Goal: Task Accomplishment & Management: Complete application form

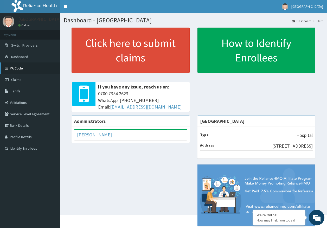
click at [22, 66] on link "PA Code" at bounding box center [30, 67] width 60 height 11
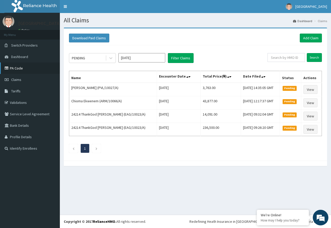
click at [22, 68] on link "PA Code" at bounding box center [30, 67] width 60 height 11
click at [314, 39] on link "Add Claim" at bounding box center [311, 38] width 22 height 9
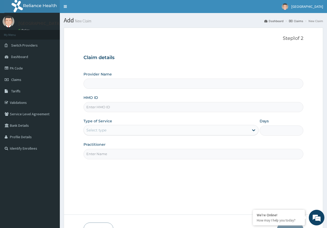
type input "Kingtrust Medical Center"
click at [98, 106] on input "HMO ID" at bounding box center [194, 107] width 220 height 10
paste input "OSS/10049/A"
type input "OSS/10049/A"
click at [99, 132] on div "Select type" at bounding box center [96, 130] width 20 height 5
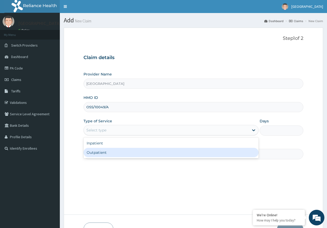
click at [102, 154] on div "Outpatient" at bounding box center [171, 152] width 175 height 9
type input "1"
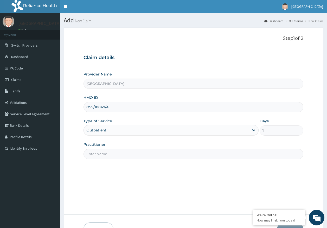
click at [105, 154] on input "Practitioner" at bounding box center [194, 154] width 220 height 10
click at [100, 156] on input "Practitioner" at bounding box center [194, 154] width 220 height 10
click at [104, 152] on input "Practitioner" at bounding box center [194, 154] width 220 height 10
type input "[PERSON_NAME]"
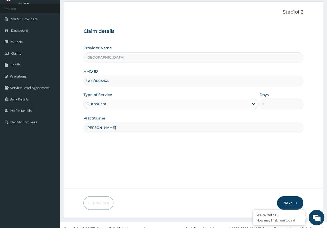
scroll to position [33, 0]
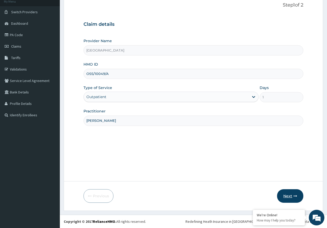
click at [293, 195] on button "Next" at bounding box center [290, 196] width 26 height 14
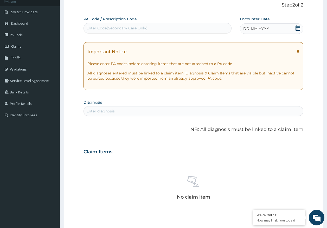
click at [142, 28] on div "Enter Code(Secondary Care Only)" at bounding box center [116, 28] width 61 height 5
type input "PA/B9D98E"
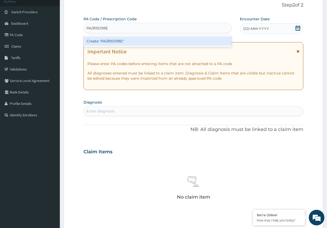
click at [112, 39] on div "Create "PA/B9D98E"" at bounding box center [158, 40] width 148 height 9
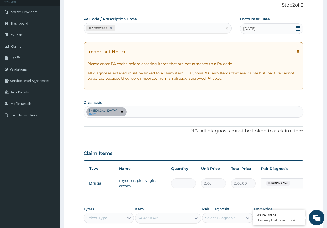
click at [146, 114] on div "Candidal vulvovaginitis query" at bounding box center [194, 111] width 220 height 11
type input "ITCHING"
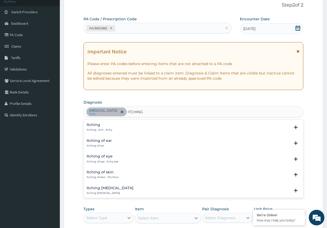
click at [95, 125] on h4 "Itching" at bounding box center [100, 125] width 26 height 4
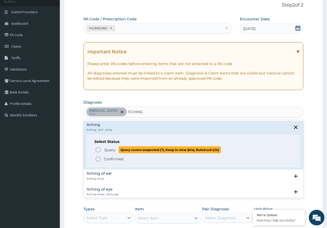
click at [107, 149] on span "Query" at bounding box center [109, 149] width 11 height 5
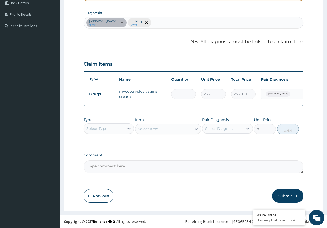
scroll to position [127, 0]
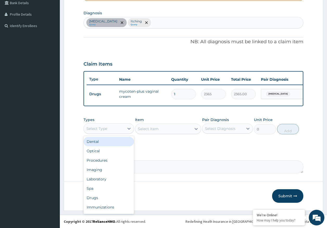
click at [99, 130] on div "Select Type" at bounding box center [96, 128] width 21 height 5
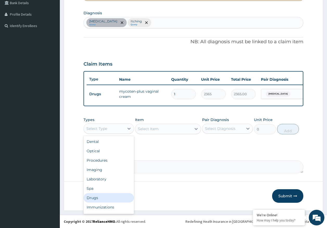
drag, startPoint x: 96, startPoint y: 199, endPoint x: 101, endPoint y: 193, distance: 7.2
click at [98, 197] on div "Drugs" at bounding box center [109, 197] width 51 height 9
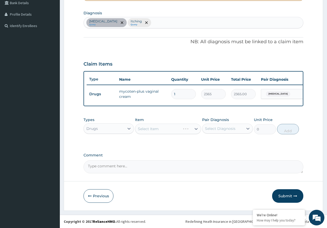
click at [215, 131] on div "Select Diagnosis" at bounding box center [223, 128] width 41 height 8
click at [216, 155] on label "Itching" at bounding box center [218, 151] width 14 height 5
checkbox input "true"
click at [168, 131] on div "Select Item" at bounding box center [163, 129] width 56 height 8
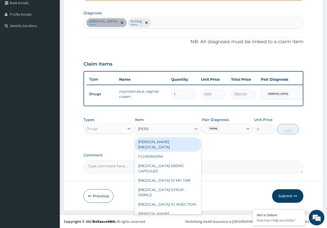
type input "LORAT"
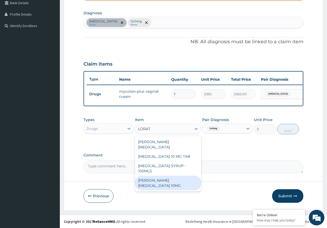
click at [187, 176] on div "LORATYN LORATADINE 10MG" at bounding box center [168, 183] width 66 height 15
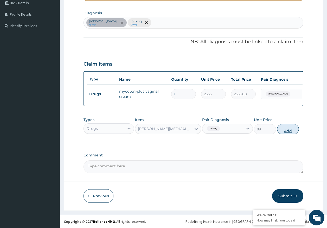
click at [285, 129] on button "Add" at bounding box center [288, 129] width 22 height 10
type input "0"
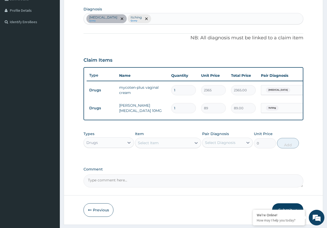
click at [99, 147] on div "Drugs" at bounding box center [104, 142] width 41 height 8
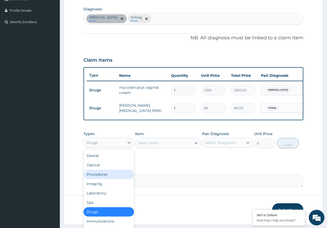
click at [104, 178] on div "Procedures" at bounding box center [109, 174] width 51 height 9
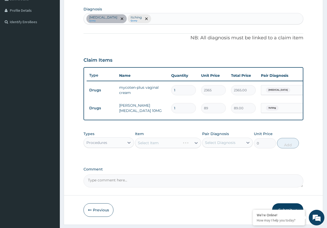
click at [220, 145] on div "Select Diagnosis" at bounding box center [220, 142] width 30 height 5
click at [220, 158] on label "Candidal vulvovaginitis" at bounding box center [227, 155] width 32 height 5
checkbox input "true"
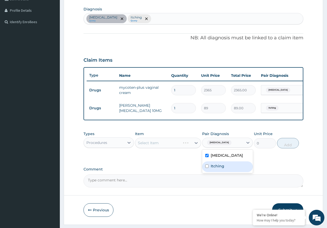
click at [220, 169] on label "Itching" at bounding box center [218, 165] width 14 height 5
checkbox input "true"
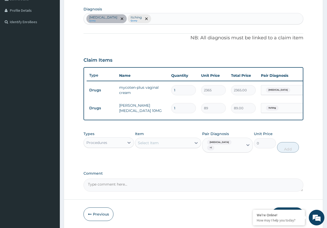
click at [156, 146] on div "Select Item" at bounding box center [148, 142] width 21 height 5
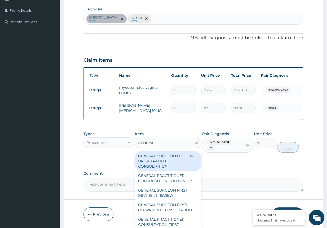
type input "GENERAL P"
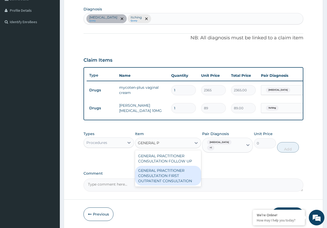
click at [167, 176] on div "GENERAL PRACTITIONER CONSULTATION FIRST OUTPATIENT CONSULTATION" at bounding box center [168, 176] width 66 height 20
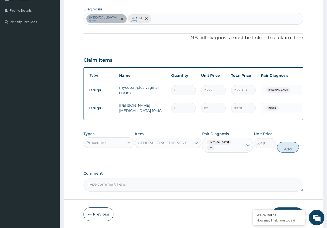
click at [290, 151] on button "Add" at bounding box center [288, 147] width 22 height 10
type input "0"
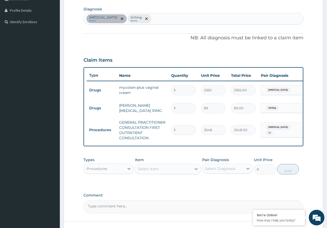
click at [187, 109] on input "1" at bounding box center [183, 108] width 25 height 10
type input "0.00"
type input "5"
type input "445.00"
type input "5"
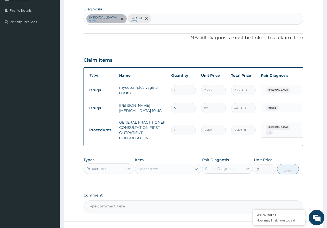
scroll to position [170, 0]
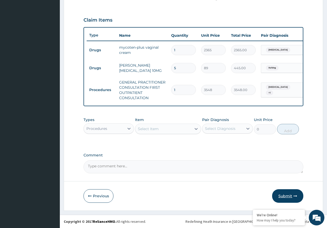
click at [291, 194] on button "Submit" at bounding box center [287, 196] width 31 height 14
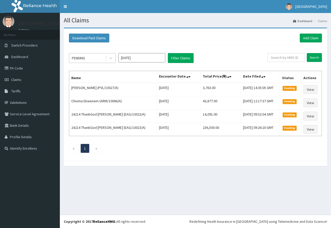
click at [91, 58] on div "PENDING" at bounding box center [87, 58] width 36 height 8
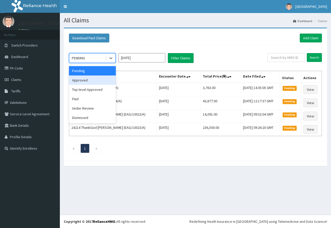
click at [82, 79] on div "Approved" at bounding box center [92, 79] width 47 height 9
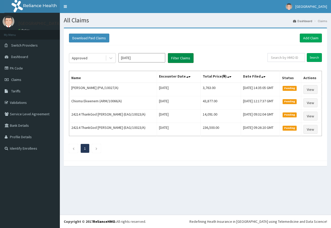
click at [184, 58] on button "Filter Claims" at bounding box center [181, 58] width 26 height 10
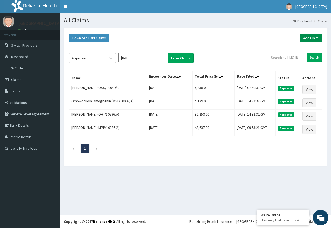
click at [313, 37] on link "Add Claim" at bounding box center [311, 38] width 22 height 9
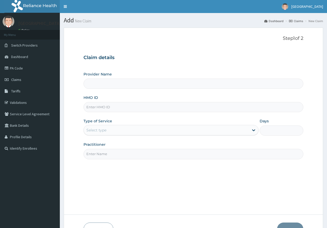
click at [101, 104] on input "HMO ID" at bounding box center [194, 107] width 220 height 10
paste input "QGX/10007/A"
type input "QGX/10007/A"
type input "[GEOGRAPHIC_DATA]"
click at [106, 131] on div "Select type" at bounding box center [96, 130] width 20 height 5
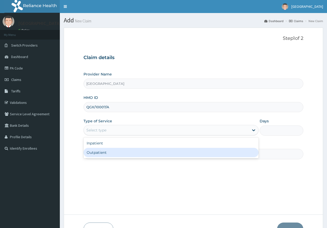
click at [104, 161] on div "Step 1 of 2 Claim details Provider Name [GEOGRAPHIC_DATA] HMO ID QGX/10007/A Ty…" at bounding box center [194, 121] width 220 height 171
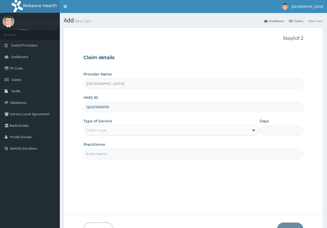
click at [106, 133] on div "Select type" at bounding box center [166, 130] width 165 height 8
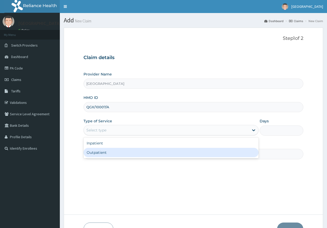
drag, startPoint x: 108, startPoint y: 155, endPoint x: 112, endPoint y: 154, distance: 3.9
click at [108, 154] on div "Outpatient" at bounding box center [171, 152] width 175 height 9
type input "1"
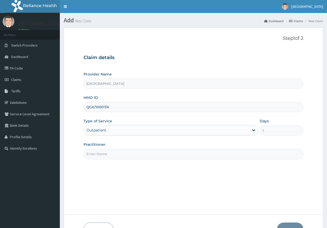
drag, startPoint x: 118, startPoint y: 154, endPoint x: 115, endPoint y: 155, distance: 3.2
click at [118, 154] on input "Practitioner" at bounding box center [194, 154] width 220 height 10
type input "DR AJAYI"
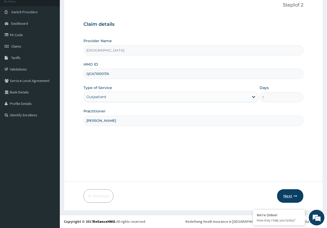
click at [289, 195] on button "Next" at bounding box center [290, 196] width 26 height 14
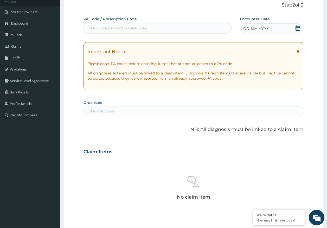
click at [143, 25] on div "Enter Code(Secondary Care Only)" at bounding box center [158, 28] width 148 height 8
type input "PA/E4284F"
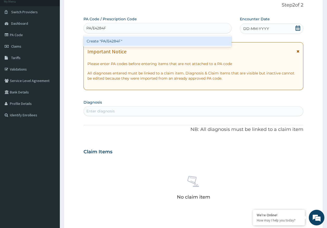
click at [124, 39] on div "Create "PA/E4284F"" at bounding box center [158, 40] width 148 height 9
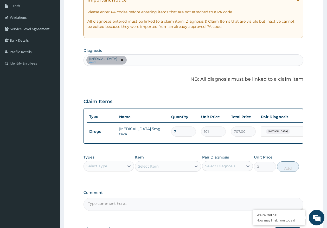
scroll to position [85, 0]
click at [105, 167] on div "Select Type" at bounding box center [96, 165] width 21 height 5
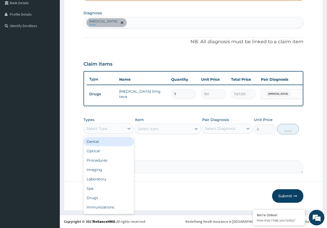
scroll to position [127, 0]
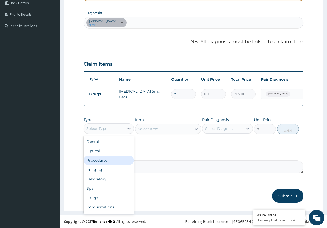
drag, startPoint x: 100, startPoint y: 160, endPoint x: 179, endPoint y: 139, distance: 81.6
click at [102, 159] on div "Procedures" at bounding box center [109, 160] width 51 height 9
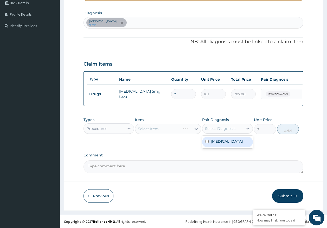
click at [225, 127] on div "Select Diagnosis" at bounding box center [220, 128] width 30 height 5
click at [220, 144] on label "Essential hypertension" at bounding box center [227, 141] width 32 height 5
checkbox input "true"
click at [174, 129] on div "Select Item" at bounding box center [168, 129] width 66 height 10
click at [157, 130] on div "Select Item" at bounding box center [148, 128] width 21 height 5
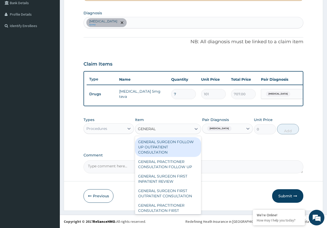
type input "GENERAL P"
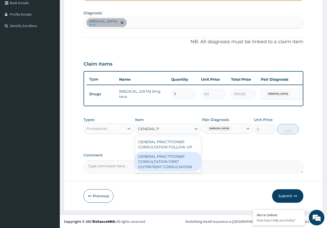
click at [177, 164] on div "GENERAL PRACTITIONER CONSULTATION FIRST OUTPATIENT CONSULTATION" at bounding box center [168, 162] width 66 height 20
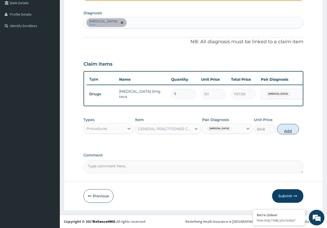
click at [286, 131] on button "Add" at bounding box center [288, 129] width 22 height 10
type input "0"
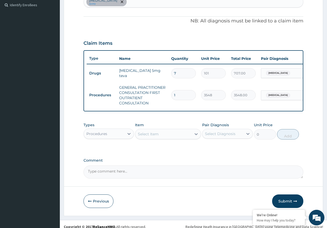
scroll to position [153, 0]
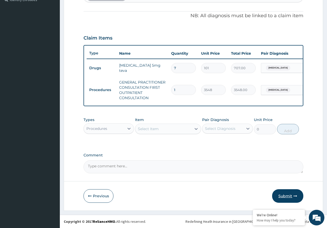
click at [287, 196] on button "Submit" at bounding box center [287, 196] width 31 height 14
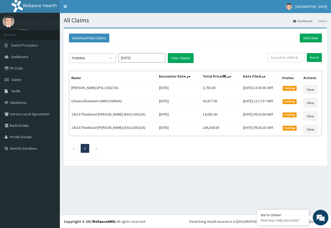
click at [89, 59] on div "PENDING" at bounding box center [87, 58] width 36 height 8
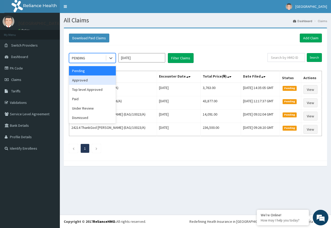
click at [88, 80] on div "Approved" at bounding box center [92, 79] width 47 height 9
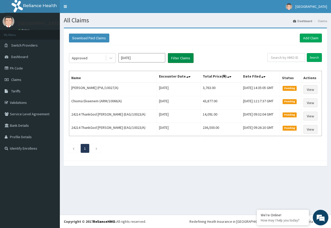
click at [186, 57] on button "Filter Claims" at bounding box center [181, 58] width 26 height 10
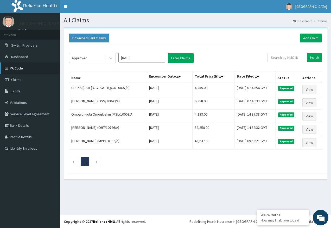
click at [22, 68] on link "PA Code" at bounding box center [30, 67] width 60 height 11
click at [18, 66] on link "PA Code" at bounding box center [30, 67] width 60 height 11
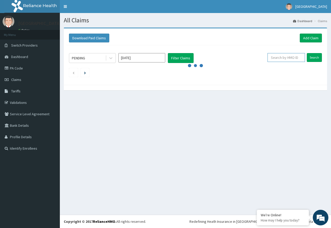
paste input "TEC/10006/A"
type input "TEC/10006/A"
click at [316, 59] on input "Search" at bounding box center [314, 57] width 15 height 9
click at [317, 57] on input "Search" at bounding box center [314, 57] width 15 height 9
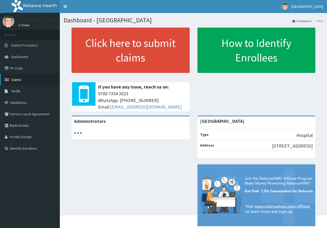
click at [14, 81] on span "Claims" at bounding box center [16, 79] width 10 height 5
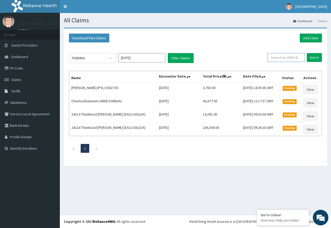
click at [278, 57] on input "text" at bounding box center [286, 57] width 37 height 9
paste input "TEC/10006/A"
type input "TEC/10006/A"
click at [316, 58] on input "Search" at bounding box center [314, 57] width 15 height 9
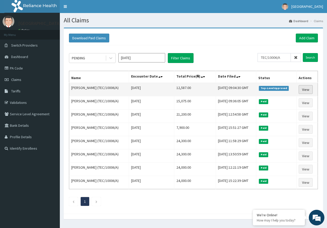
click at [311, 90] on link "View" at bounding box center [306, 89] width 14 height 9
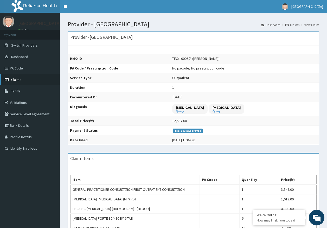
click at [22, 78] on link "Claims" at bounding box center [30, 79] width 60 height 11
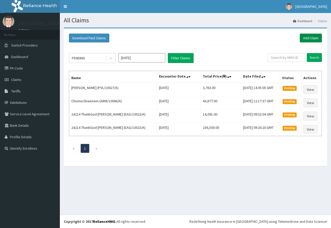
click at [311, 36] on link "Add Claim" at bounding box center [311, 38] width 22 height 9
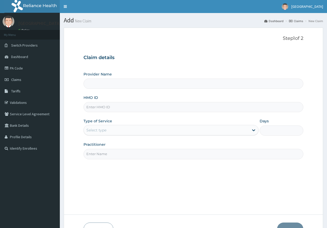
click at [96, 106] on input "HMO ID" at bounding box center [194, 107] width 220 height 10
paste input "TEC/10006/A"
type input "TEC/10006/A"
click at [100, 128] on div "Select type" at bounding box center [96, 130] width 20 height 5
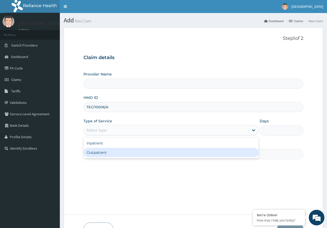
type input "[GEOGRAPHIC_DATA]"
click at [105, 154] on div "Outpatient" at bounding box center [171, 152] width 175 height 9
type input "1"
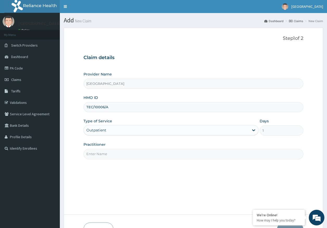
click at [107, 155] on input "Practitioner" at bounding box center [194, 154] width 220 height 10
type input "DR AJAYI"
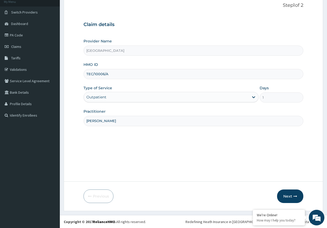
scroll to position [33, 0]
click at [291, 199] on button "Next" at bounding box center [290, 196] width 26 height 14
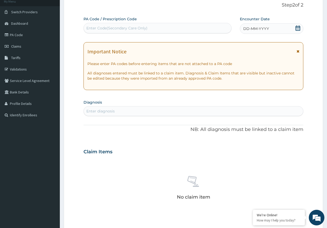
click at [252, 30] on span "DD-MM-YYYY" at bounding box center [256, 28] width 26 height 5
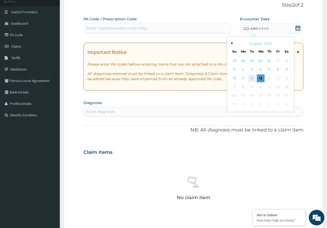
click at [252, 79] on div "12" at bounding box center [252, 78] width 8 height 8
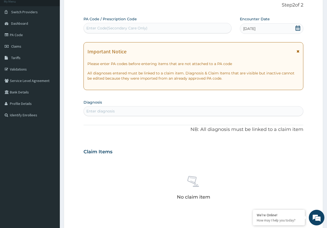
click at [134, 114] on div "Enter diagnosis" at bounding box center [194, 111] width 220 height 8
type input "malaria"
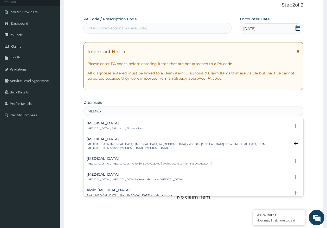
click at [101, 125] on div "Malaria Malaria , Paludism , Plasmodiosis" at bounding box center [115, 125] width 57 height 9
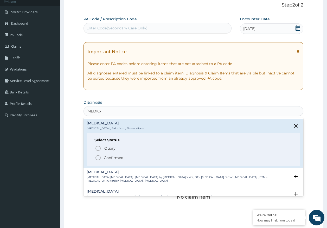
scroll to position [0, 0]
click at [111, 150] on span "Query" at bounding box center [109, 148] width 11 height 5
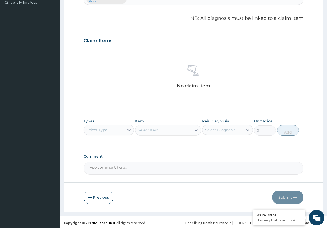
scroll to position [147, 0]
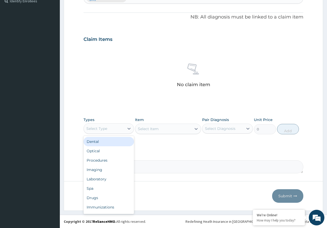
click at [105, 128] on div "Select Type" at bounding box center [96, 128] width 21 height 5
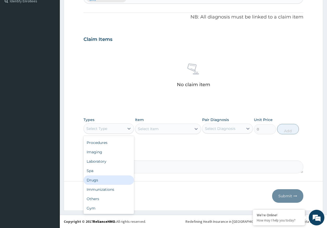
click at [89, 179] on div "Drugs" at bounding box center [109, 179] width 51 height 9
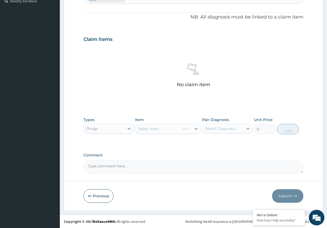
click at [223, 127] on div "Select Diagnosis" at bounding box center [220, 128] width 30 height 5
click at [222, 142] on label "Malaria" at bounding box center [227, 141] width 32 height 5
checkbox input "true"
click at [154, 129] on div "Select Item" at bounding box center [168, 129] width 66 height 10
click at [154, 129] on div "Select Item" at bounding box center [148, 128] width 21 height 5
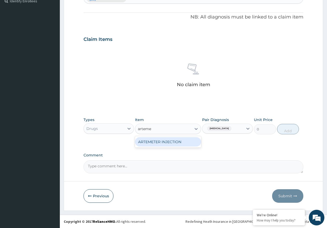
type input "artemet"
click at [165, 143] on div "ARTEMETER INJECTION" at bounding box center [168, 141] width 66 height 9
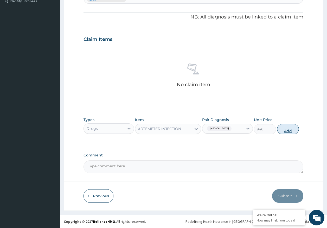
click at [285, 132] on button "Add" at bounding box center [288, 129] width 22 height 10
type input "0"
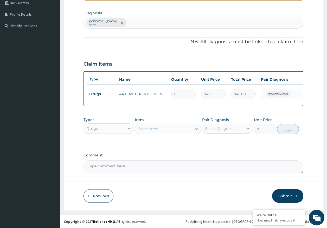
scroll to position [127, 0]
type input "0.00"
type input "6"
type input "5676.00"
type input "6"
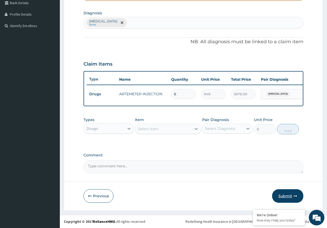
click at [286, 196] on button "Submit" at bounding box center [287, 196] width 31 height 14
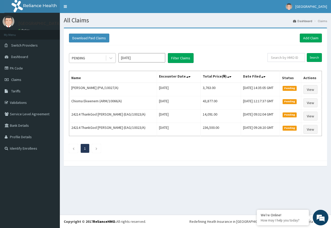
click at [85, 61] on div "PENDING" at bounding box center [87, 58] width 36 height 8
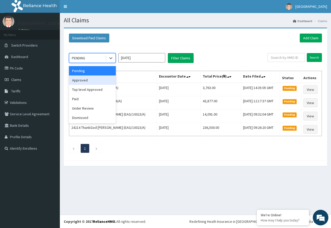
drag, startPoint x: 84, startPoint y: 79, endPoint x: 102, endPoint y: 75, distance: 18.9
click at [85, 79] on div "Approved" at bounding box center [92, 79] width 47 height 9
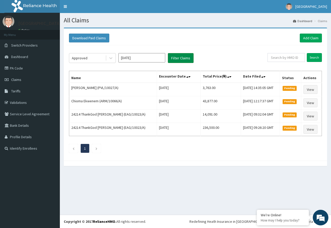
click at [179, 60] on button "Filter Claims" at bounding box center [181, 58] width 26 height 10
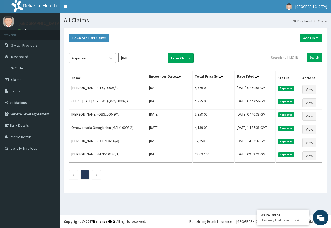
click at [284, 59] on input "text" at bounding box center [286, 57] width 37 height 9
paste input "SBG/11142/A"
type input "SBG/11142/A"
click at [312, 57] on input "Search" at bounding box center [314, 57] width 15 height 9
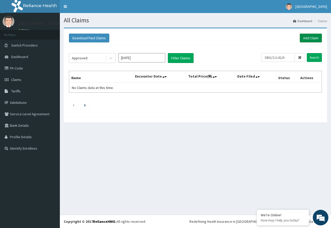
click at [314, 36] on link "Add Claim" at bounding box center [311, 38] width 22 height 9
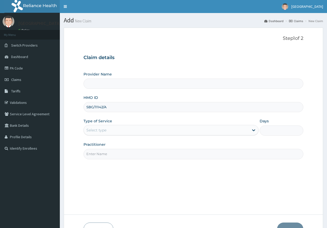
type input "SBG/11142/A"
click at [96, 129] on div "Select type" at bounding box center [96, 130] width 20 height 5
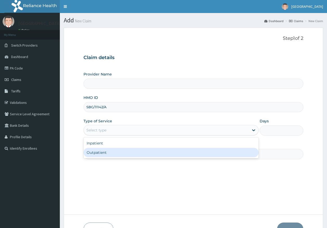
click at [101, 152] on div "Outpatient" at bounding box center [171, 152] width 175 height 9
type input "1"
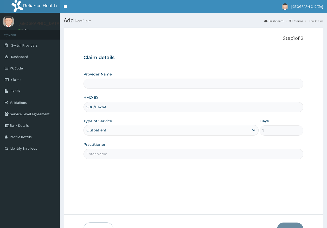
drag, startPoint x: 108, startPoint y: 155, endPoint x: 110, endPoint y: 157, distance: 3.3
click at [108, 155] on input "Practitioner" at bounding box center [194, 154] width 220 height 10
type input "[GEOGRAPHIC_DATA]"
type input "[PERSON_NAME]"
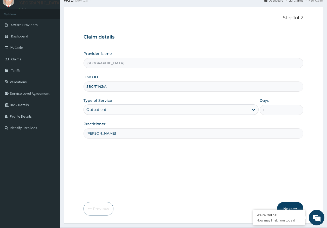
scroll to position [33, 0]
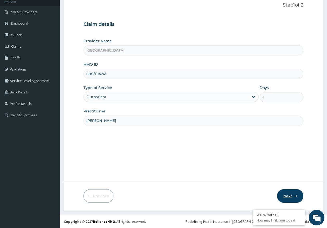
click at [287, 195] on button "Next" at bounding box center [290, 196] width 26 height 14
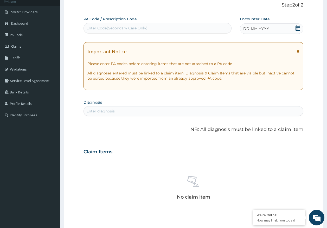
click at [257, 26] on div "DD-MM-YYYY" at bounding box center [272, 28] width 64 height 10
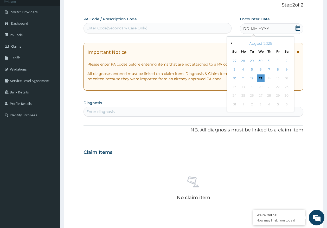
click at [252, 78] on div "12" at bounding box center [252, 78] width 8 height 8
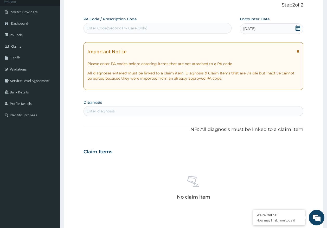
click at [115, 111] on div "Enter diagnosis" at bounding box center [100, 111] width 28 height 5
type input "mala"
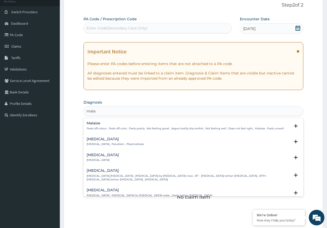
click at [97, 140] on h4 "Malaria" at bounding box center [115, 139] width 57 height 4
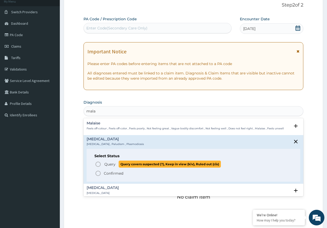
click at [110, 166] on span "Query" at bounding box center [109, 164] width 11 height 5
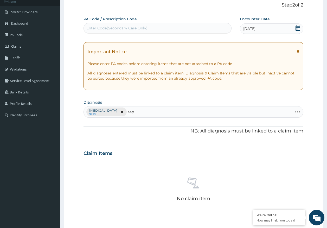
type input "seps"
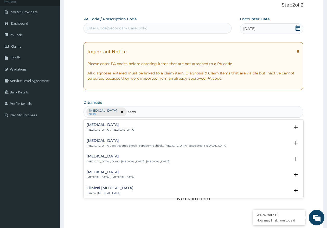
click at [90, 127] on h4 "Sepsis" at bounding box center [111, 125] width 48 height 4
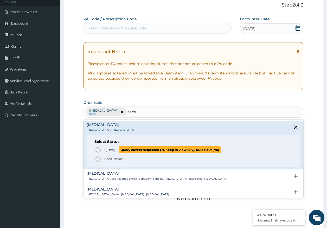
click at [106, 151] on span "Query" at bounding box center [109, 149] width 11 height 5
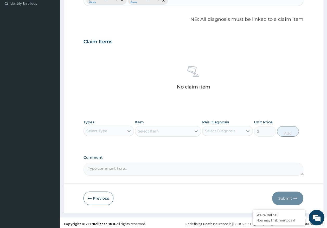
scroll to position [147, 0]
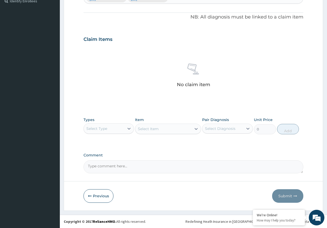
click at [114, 131] on div "Select Type" at bounding box center [104, 128] width 41 height 8
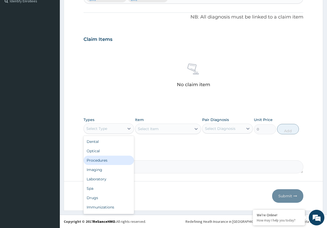
click at [104, 159] on div "Procedures" at bounding box center [109, 160] width 51 height 9
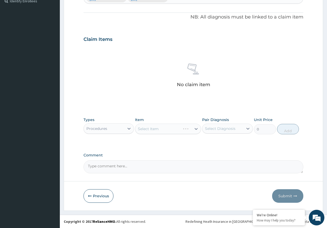
click at [217, 131] on div "Select Diagnosis" at bounding box center [223, 128] width 41 height 8
click at [212, 146] on div "[MEDICAL_DATA]" at bounding box center [227, 142] width 51 height 11
checkbox input "true"
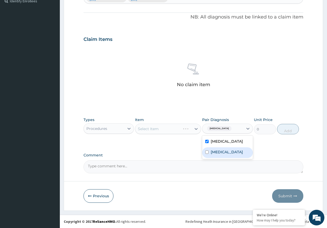
click at [214, 152] on label "Sepsis" at bounding box center [227, 151] width 32 height 5
checkbox input "true"
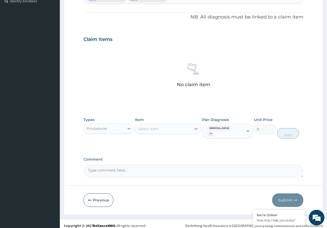
click at [146, 127] on div "Select Item" at bounding box center [148, 128] width 21 height 5
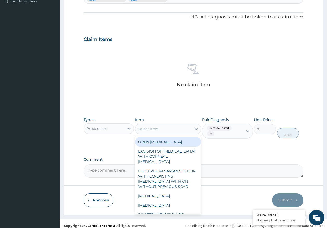
type input "m"
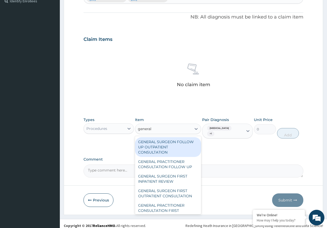
type input "general p"
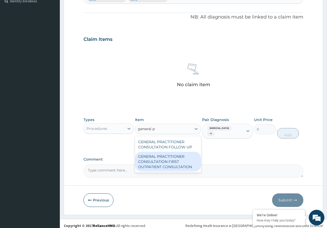
drag, startPoint x: 164, startPoint y: 161, endPoint x: 278, endPoint y: 112, distance: 123.7
click at [165, 161] on div "GENERAL PRACTITIONER CONSULTATION FIRST OUTPATIENT CONSULTATION" at bounding box center [168, 162] width 66 height 20
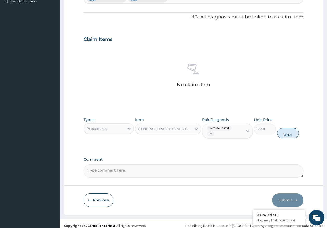
click at [293, 129] on button "Add" at bounding box center [288, 133] width 22 height 10
type input "0"
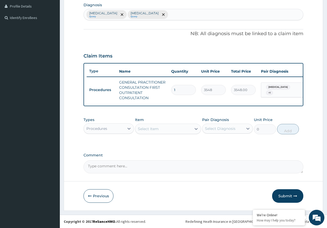
scroll to position [135, 0]
click at [174, 128] on div "Select Item" at bounding box center [163, 129] width 56 height 8
type input "regist"
drag, startPoint x: 178, startPoint y: 142, endPoint x: 178, endPoint y: 134, distance: 8.1
click at [178, 142] on div "REGISTRATION FEE" at bounding box center [168, 141] width 66 height 9
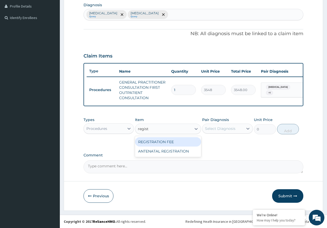
type input "2150"
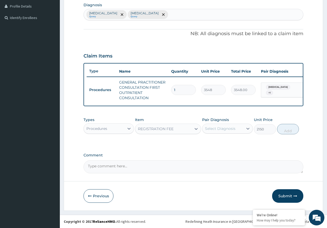
click at [227, 129] on div "Select Diagnosis" at bounding box center [220, 128] width 30 height 5
click at [222, 141] on label "Malaria" at bounding box center [227, 141] width 32 height 5
checkbox input "true"
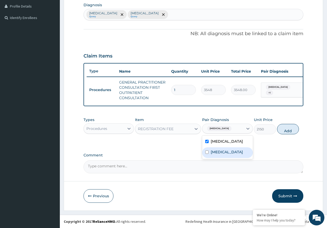
click at [219, 155] on div "Sepsis" at bounding box center [227, 152] width 51 height 11
checkbox input "true"
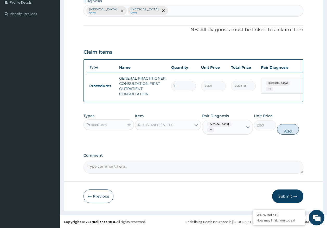
click at [285, 131] on button "Add" at bounding box center [288, 129] width 22 height 10
type input "0"
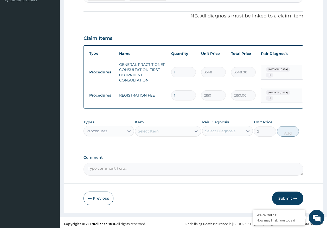
scroll to position [153, 0]
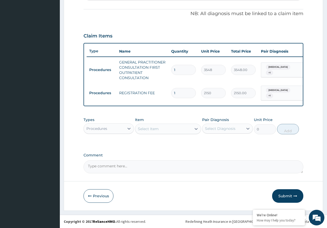
click at [100, 125] on div "Procedures" at bounding box center [104, 128] width 41 height 8
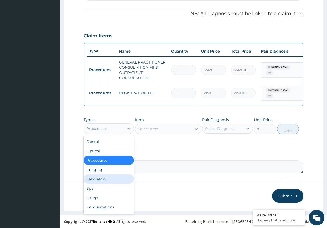
click at [104, 178] on div "Laboratory" at bounding box center [109, 178] width 51 height 9
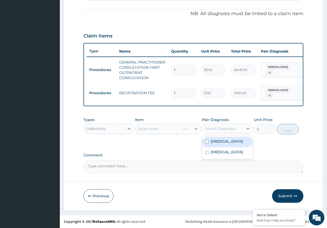
click at [213, 130] on div "Select Diagnosis" at bounding box center [220, 128] width 30 height 5
click at [210, 143] on div "[MEDICAL_DATA]" at bounding box center [227, 142] width 51 height 11
checkbox input "true"
click at [160, 129] on div "Select Item" at bounding box center [163, 129] width 56 height 8
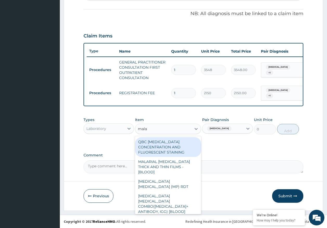
type input "malar"
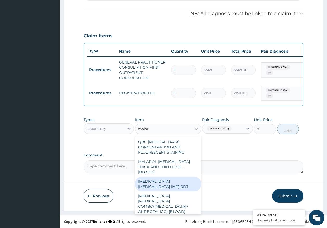
click at [175, 177] on div "MALARIA PARASITE (MP) RDT" at bounding box center [168, 184] width 66 height 15
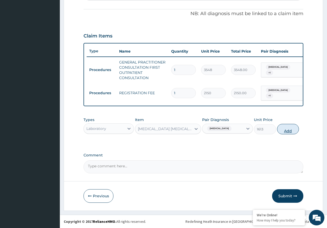
click at [292, 128] on button "Add" at bounding box center [288, 129] width 22 height 10
type input "0"
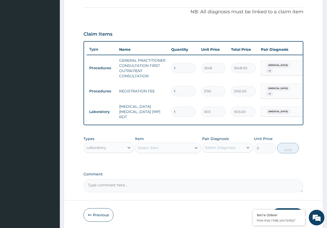
click at [178, 146] on div "Select Item" at bounding box center [163, 148] width 56 height 8
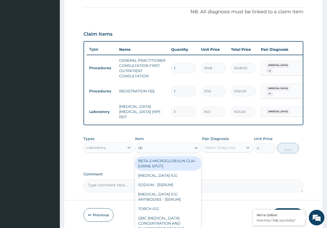
type input "cbc"
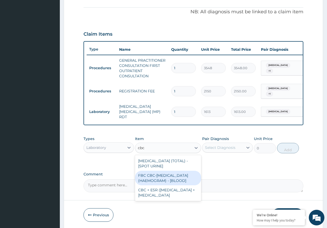
click at [177, 179] on div "FBC CBC-COMPLETE BLOOD COUNT (HAEMOGRAM) - [BLOOD]" at bounding box center [168, 178] width 66 height 15
type input "4300"
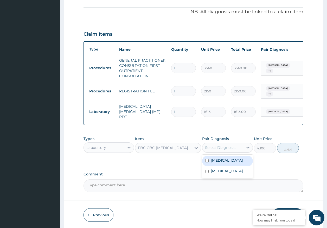
click at [215, 150] on div "Select Diagnosis" at bounding box center [227, 148] width 51 height 10
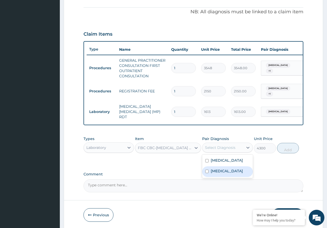
click at [221, 169] on label "[MEDICAL_DATA]" at bounding box center [227, 170] width 32 height 5
checkbox input "true"
click at [289, 143] on button "Add" at bounding box center [288, 148] width 22 height 10
type input "0"
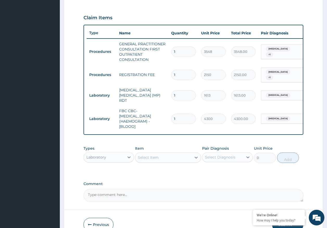
scroll to position [197, 0]
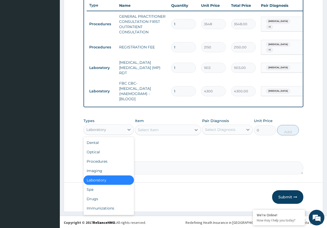
click at [106, 125] on div "Laboratory" at bounding box center [104, 129] width 41 height 8
click at [96, 196] on div "Drugs" at bounding box center [109, 198] width 51 height 9
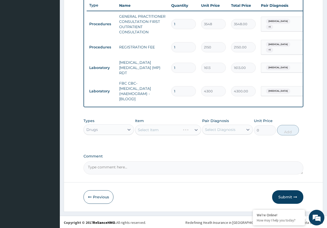
click at [221, 129] on div "Select Diagnosis" at bounding box center [220, 129] width 30 height 5
click at [212, 144] on div "[MEDICAL_DATA]" at bounding box center [227, 143] width 51 height 11
checkbox input "true"
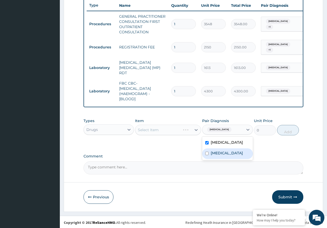
click at [213, 151] on label "[MEDICAL_DATA]" at bounding box center [227, 152] width 32 height 5
checkbox input "true"
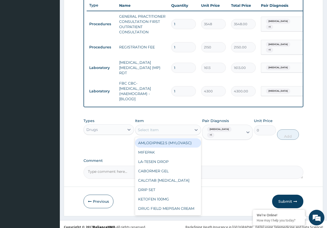
click at [162, 131] on div "Select Item" at bounding box center [163, 130] width 56 height 8
click at [154, 129] on div "Select Item" at bounding box center [148, 129] width 21 height 5
type input "coa"
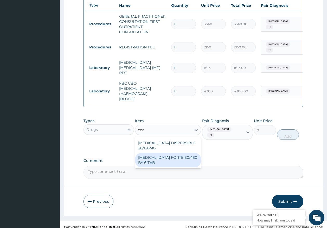
click at [177, 162] on div "[MEDICAL_DATA] FORTE 80/480 BY 6 TAB" at bounding box center [168, 160] width 66 height 15
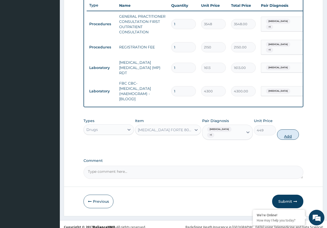
click at [289, 132] on button "Add" at bounding box center [288, 134] width 22 height 10
type input "0"
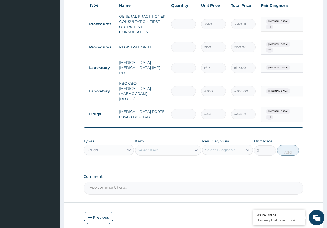
click at [171, 147] on div "Select Item" at bounding box center [163, 150] width 56 height 8
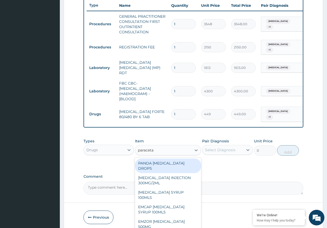
type input "paracetam"
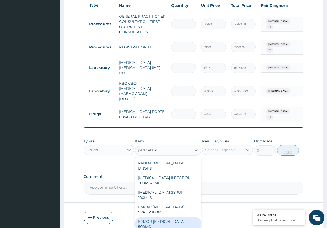
click at [190, 217] on div "EMZOR [MEDICAL_DATA] 500MG" at bounding box center [168, 224] width 66 height 15
type input "24"
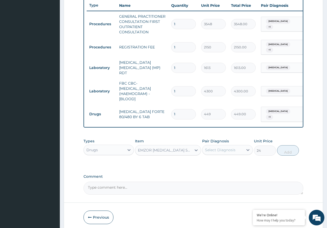
click at [234, 147] on div "Select Diagnosis" at bounding box center [220, 149] width 30 height 5
click at [222, 160] on label "Malaria" at bounding box center [227, 162] width 32 height 5
checkbox input "true"
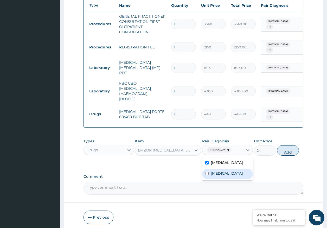
click at [217, 172] on label "Sepsis" at bounding box center [227, 173] width 32 height 5
checkbox input "true"
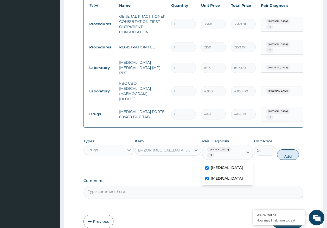
click at [291, 150] on button "Add" at bounding box center [288, 154] width 22 height 10
type input "0"
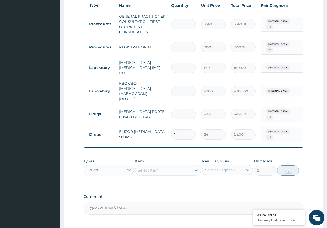
type input "18"
type input "432.00"
type input "18"
click at [180, 109] on input "1" at bounding box center [183, 114] width 25 height 10
type input "0.00"
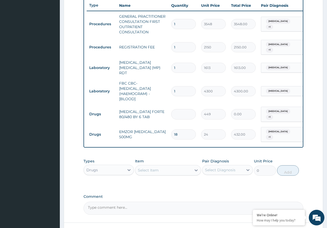
type input "6"
type input "2694.00"
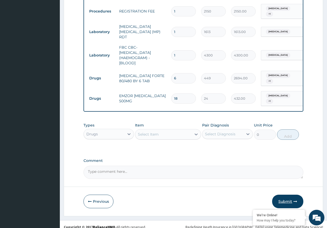
type input "6"
click at [284, 195] on button "Submit" at bounding box center [287, 202] width 31 height 14
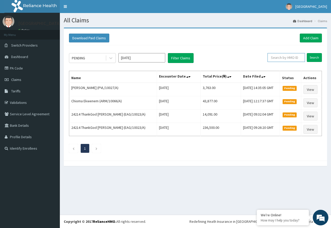
click at [289, 59] on input "text" at bounding box center [286, 57] width 37 height 9
paste input "HTD/10001/A"
type input "HTD/10001/A"
click at [313, 59] on input "Search" at bounding box center [314, 57] width 15 height 9
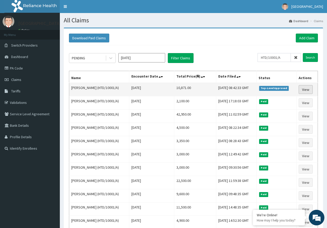
click at [309, 89] on link "View" at bounding box center [306, 89] width 14 height 9
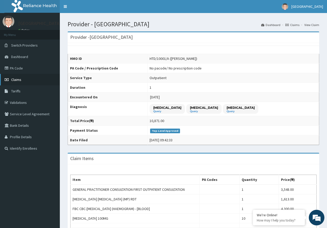
click at [21, 81] on span "Claims" at bounding box center [16, 79] width 10 height 5
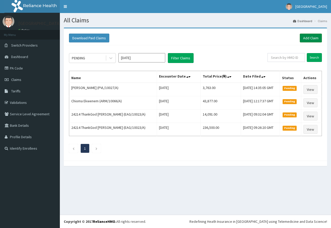
click at [307, 38] on link "Add Claim" at bounding box center [311, 38] width 22 height 9
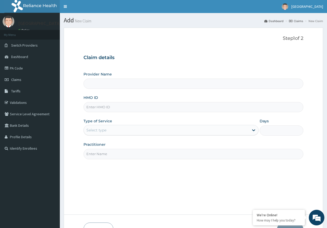
type input "[GEOGRAPHIC_DATA]"
click at [109, 110] on input "HMO ID" at bounding box center [194, 107] width 220 height 10
paste input "HTD/10001/A"
type input "HTD/10001/A"
click at [108, 133] on div "Select type" at bounding box center [166, 130] width 165 height 8
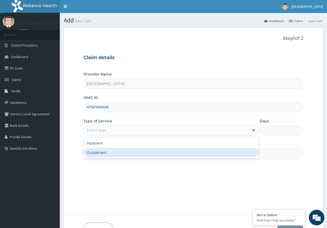
drag, startPoint x: 105, startPoint y: 152, endPoint x: 112, endPoint y: 158, distance: 8.8
click at [105, 152] on div "Outpatient" at bounding box center [171, 152] width 175 height 9
type input "1"
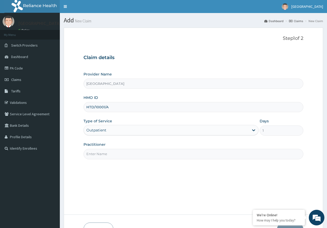
click at [111, 158] on input "Practitioner" at bounding box center [194, 154] width 220 height 10
type input "DR AJAYI"
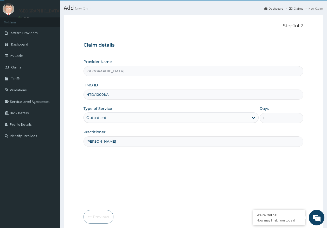
scroll to position [33, 0]
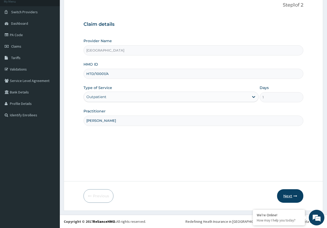
click at [295, 196] on icon "button" at bounding box center [296, 196] width 4 height 4
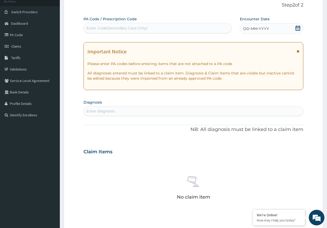
click at [256, 28] on span "DD-MM-YYYY" at bounding box center [256, 28] width 26 height 5
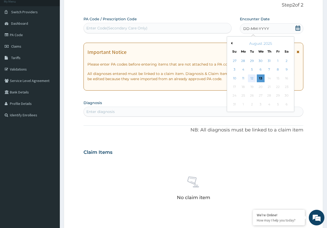
click at [253, 77] on div "12" at bounding box center [252, 78] width 8 height 8
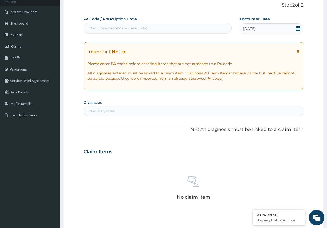
click at [153, 113] on div "Enter diagnosis" at bounding box center [194, 111] width 220 height 8
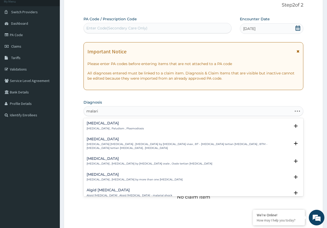
type input "malaria"
click at [120, 130] on p "Malaria , Paludism , Plasmodiosis" at bounding box center [115, 129] width 57 height 4
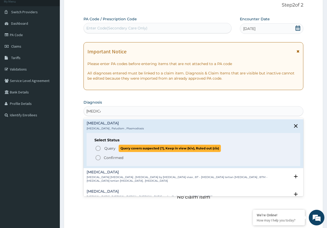
click at [122, 148] on span "Query covers suspected (?), Keep in view (kiv), Ruled out (r/o)" at bounding box center [170, 148] width 102 height 7
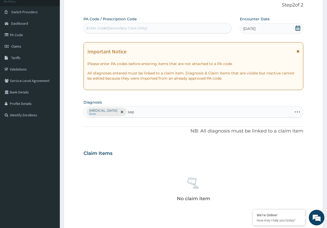
type input "seps"
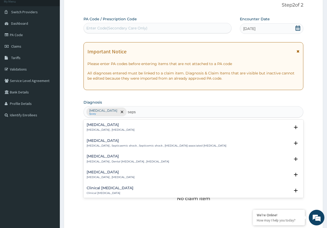
click at [105, 129] on p "Systemic infection , Sepsis" at bounding box center [111, 130] width 48 height 4
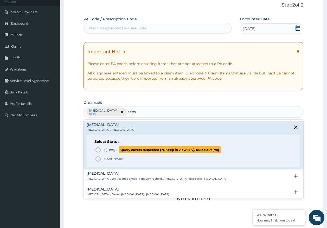
click at [116, 151] on p "Query Query covers suspected (?), Keep in view (kiv), Ruled out (r/o)" at bounding box center [162, 149] width 117 height 7
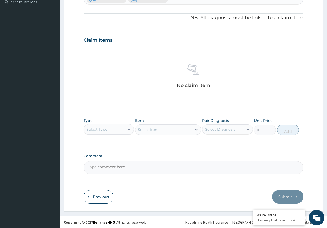
scroll to position [147, 0]
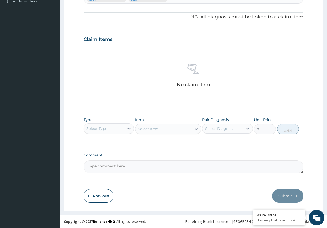
click at [103, 129] on div "Select Type" at bounding box center [96, 128] width 21 height 5
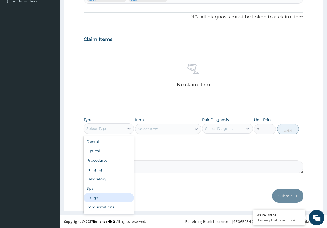
click at [98, 200] on div "Drugs" at bounding box center [109, 197] width 51 height 9
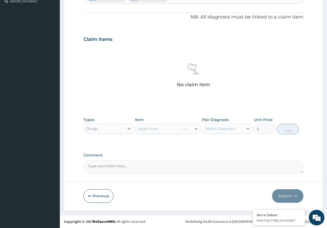
click at [222, 128] on div "Select Diagnosis" at bounding box center [220, 128] width 30 height 5
click at [222, 143] on label "Malaria" at bounding box center [227, 141] width 32 height 5
checkbox input "true"
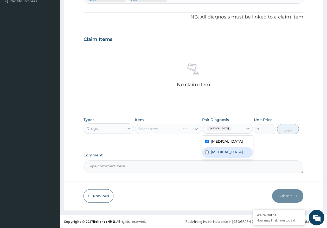
click at [221, 152] on label "Sepsis" at bounding box center [227, 151] width 32 height 5
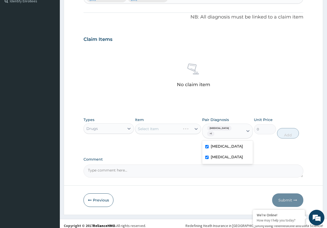
checkbox input "true"
click at [167, 131] on div "Select Item" at bounding box center [163, 129] width 56 height 8
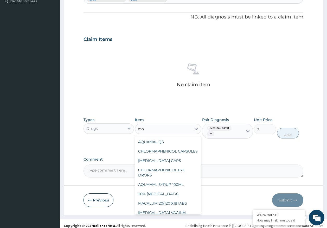
type input "m"
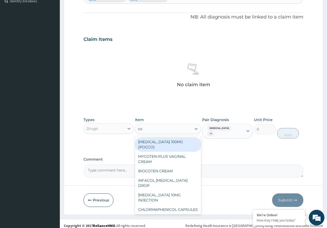
type input "coa"
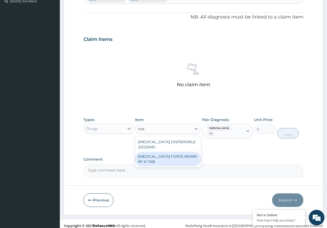
click at [186, 159] on div "COARTEM FORTE 80/480 BY 6 TAB" at bounding box center [168, 159] width 66 height 15
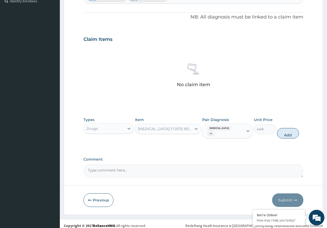
drag, startPoint x: 290, startPoint y: 129, endPoint x: 180, endPoint y: 131, distance: 110.4
click at [287, 129] on button "Add" at bounding box center [288, 133] width 22 height 10
type input "0"
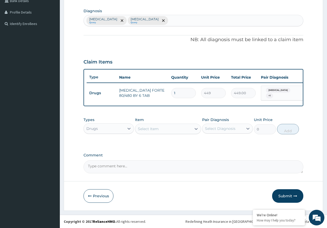
scroll to position [127, 0]
click at [161, 133] on div "Select Item" at bounding box center [168, 129] width 66 height 10
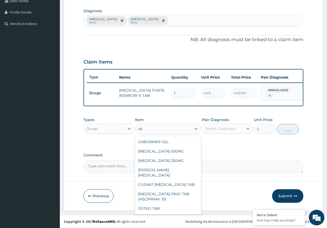
type input "c"
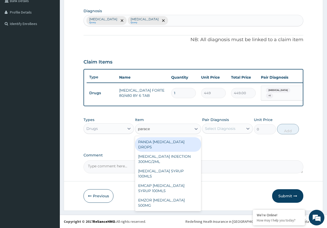
type input "paracet"
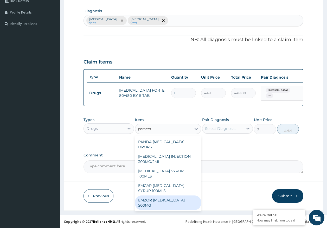
drag, startPoint x: 169, startPoint y: 189, endPoint x: 175, endPoint y: 184, distance: 7.8
click at [169, 195] on div "EMZOR PARACETAMOL 500MG" at bounding box center [168, 202] width 66 height 15
type input "24"
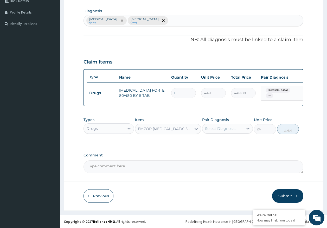
click at [218, 130] on div "Select Diagnosis" at bounding box center [220, 128] width 30 height 5
click at [218, 142] on label "Malaria" at bounding box center [227, 141] width 32 height 5
checkbox input "true"
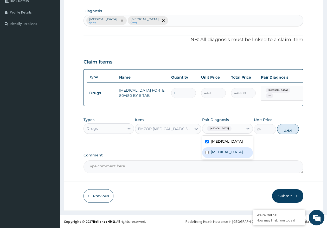
click at [217, 154] on label "Sepsis" at bounding box center [227, 151] width 32 height 5
checkbox input "true"
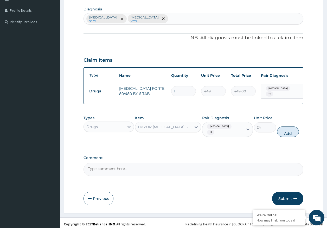
click at [289, 132] on button "Add" at bounding box center [288, 132] width 22 height 10
type input "0"
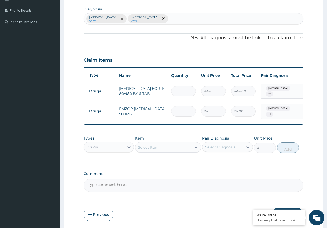
type input "18"
type input "432.00"
type input "18"
click at [182, 91] on input "1" at bounding box center [183, 91] width 25 height 10
type input "0.00"
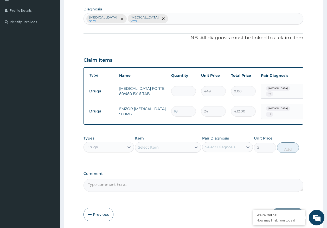
type input "6"
type input "2694.00"
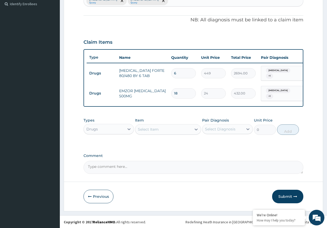
type input "6"
click at [289, 196] on button "Submit" at bounding box center [287, 197] width 31 height 14
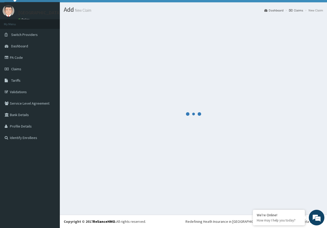
scroll to position [11, 0]
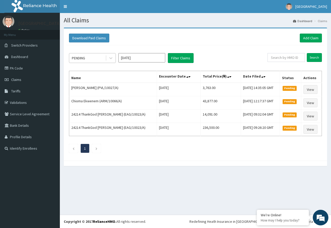
click at [78, 57] on div "PENDING" at bounding box center [78, 57] width 13 height 5
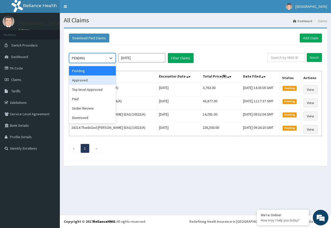
click at [81, 80] on div "Approved" at bounding box center [92, 79] width 47 height 9
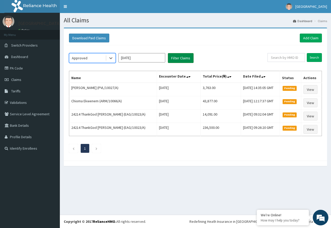
click at [175, 56] on button "Filter Claims" at bounding box center [181, 58] width 26 height 10
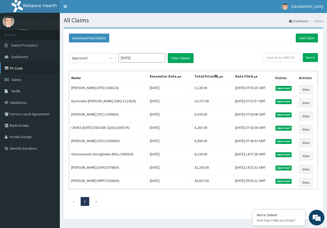
click at [12, 68] on link "PA Code" at bounding box center [30, 67] width 60 height 11
